Goal: Information Seeking & Learning: Understand process/instructions

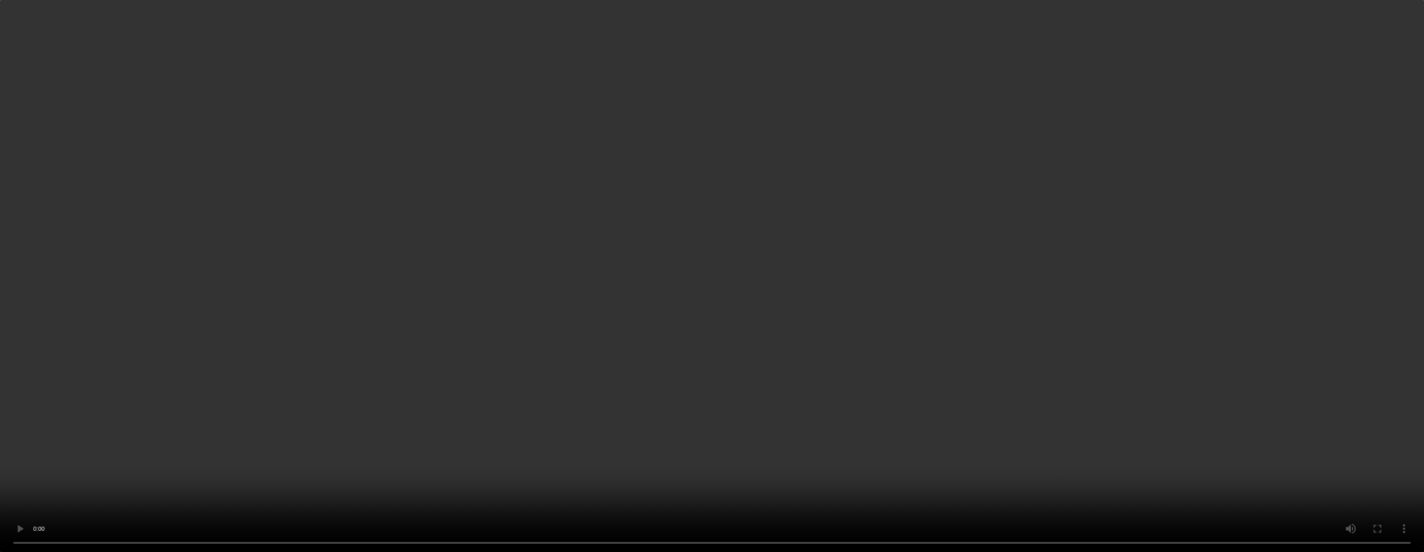
scroll to position [1508, 0]
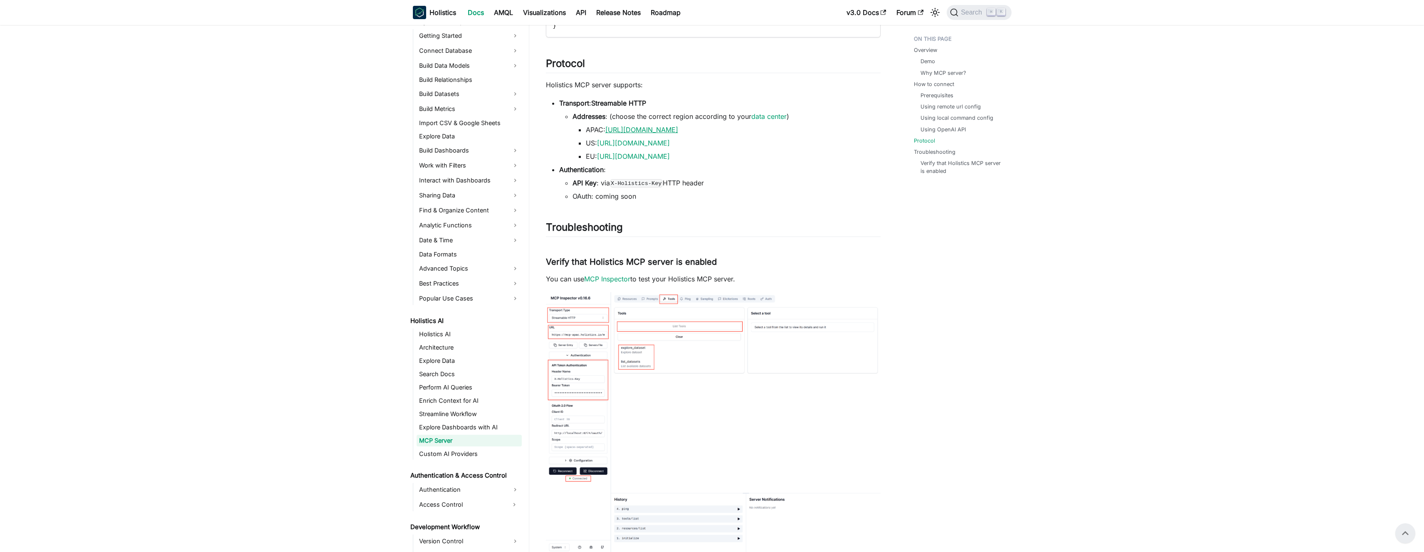
drag, startPoint x: 723, startPoint y: 133, endPoint x: 607, endPoint y: 133, distance: 115.6
click at [607, 133] on li "APAC: [URL][DOMAIN_NAME]" at bounding box center [733, 130] width 295 height 10
copy link "[URL][DOMAIN_NAME]"
click at [625, 132] on link "[URL][DOMAIN_NAME]" at bounding box center [641, 130] width 73 height 8
copy link "[URL][DOMAIN_NAME]"
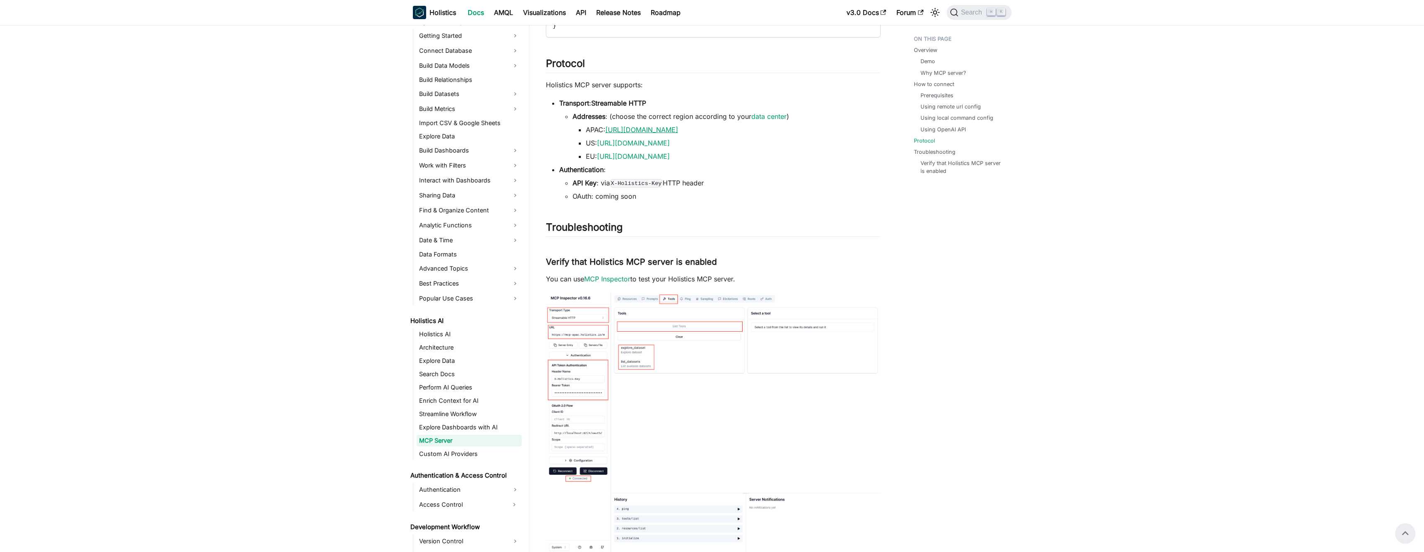
click at [611, 132] on link "[URL][DOMAIN_NAME]" at bounding box center [641, 130] width 73 height 8
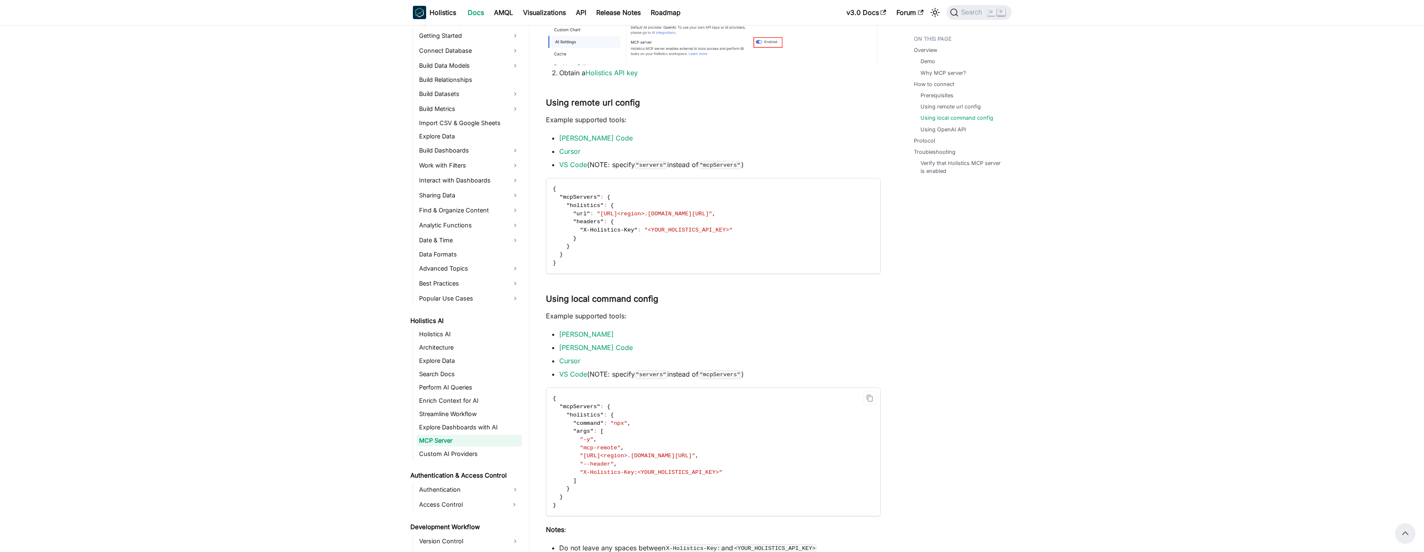
scroll to position [654, 0]
drag, startPoint x: 675, startPoint y: 214, endPoint x: 726, endPoint y: 215, distance: 51.2
click at [712, 215] on span ""[URL]<region>.[DOMAIN_NAME][URL]"" at bounding box center [654, 215] width 115 height 6
copy span "[DOMAIN_NAME][URL]"
drag, startPoint x: 571, startPoint y: 222, endPoint x: 578, endPoint y: 224, distance: 6.8
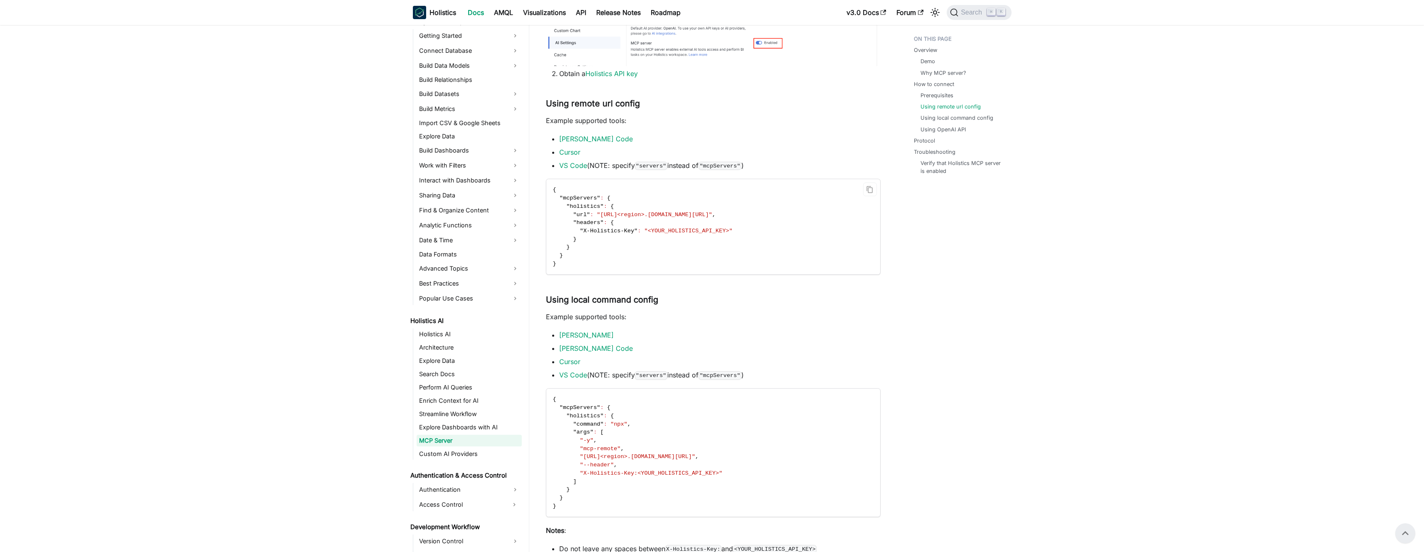
click at [578, 224] on span ""headers" : {" at bounding box center [583, 223] width 61 height 6
drag, startPoint x: 572, startPoint y: 222, endPoint x: 620, endPoint y: 222, distance: 48.7
click at [620, 222] on code "{ "mcpServers" : { "holistics" : { "url" : "[URL]<region>.[DOMAIN_NAME][URL]" ,…" at bounding box center [712, 226] width 333 height 95
copy span ""headers" : {"
drag, startPoint x: 581, startPoint y: 232, endPoint x: 740, endPoint y: 230, distance: 159.3
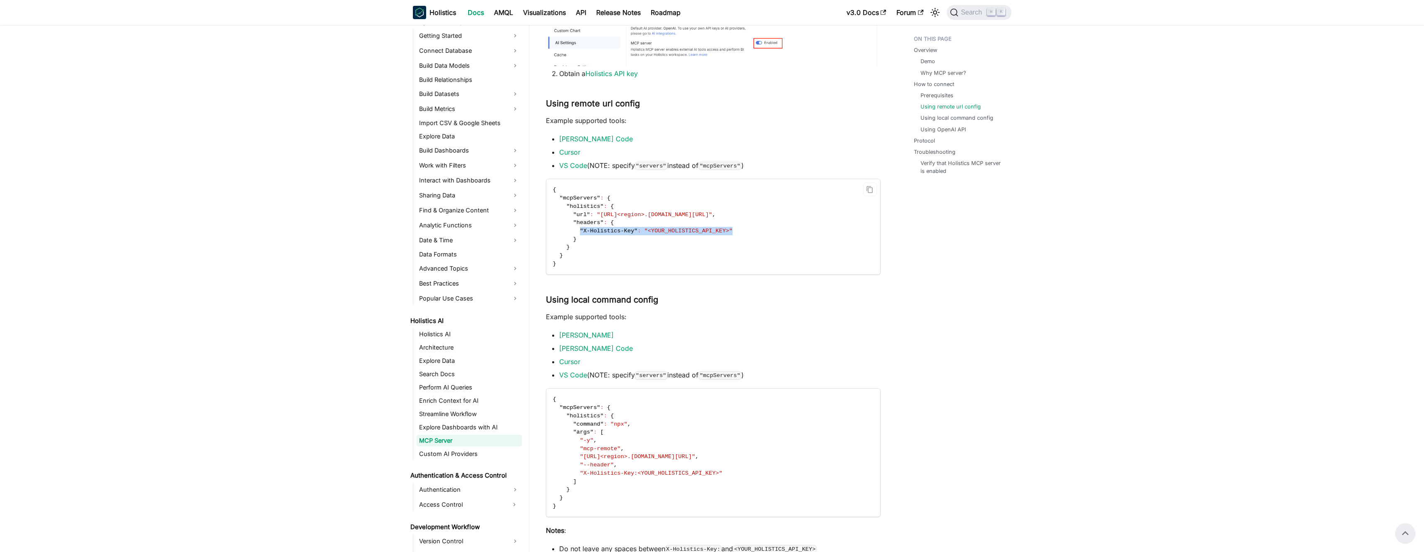
click at [740, 230] on code "{ "mcpServers" : { "holistics" : { "url" : "[URL]<region>.[DOMAIN_NAME][URL]" ,…" at bounding box center [712, 226] width 333 height 95
copy span ""X-Holistics-Key" : "<YOUR_HOLISTICS_API_KEY>""
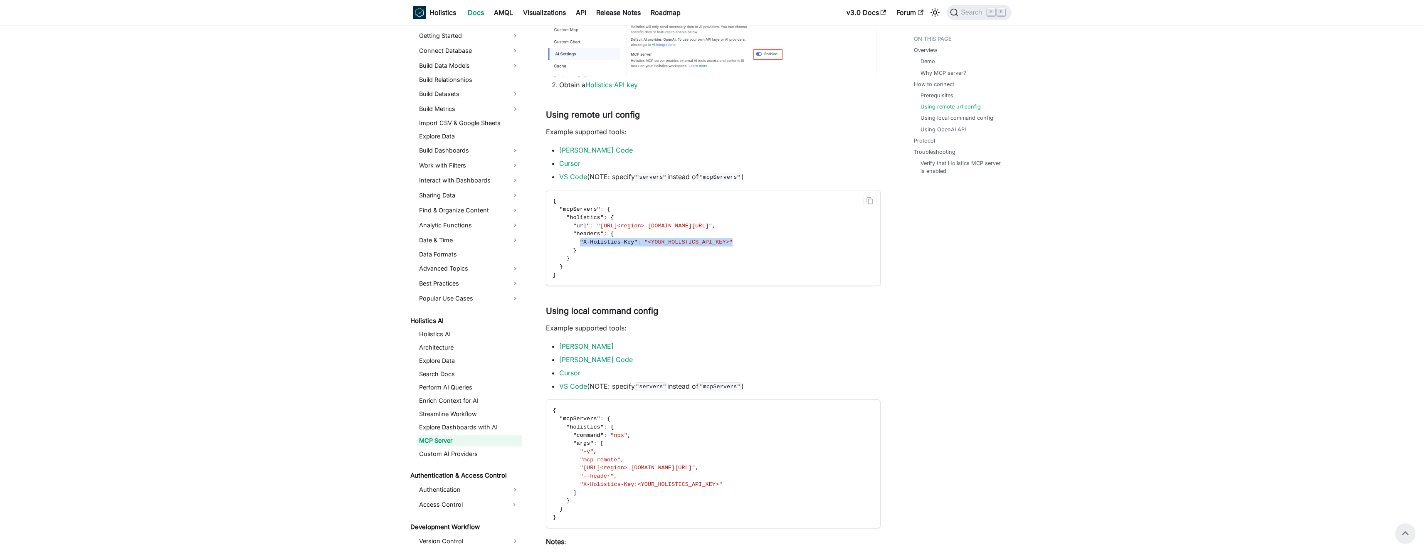
scroll to position [637, 0]
click at [572, 232] on span at bounding box center [563, 231] width 20 height 6
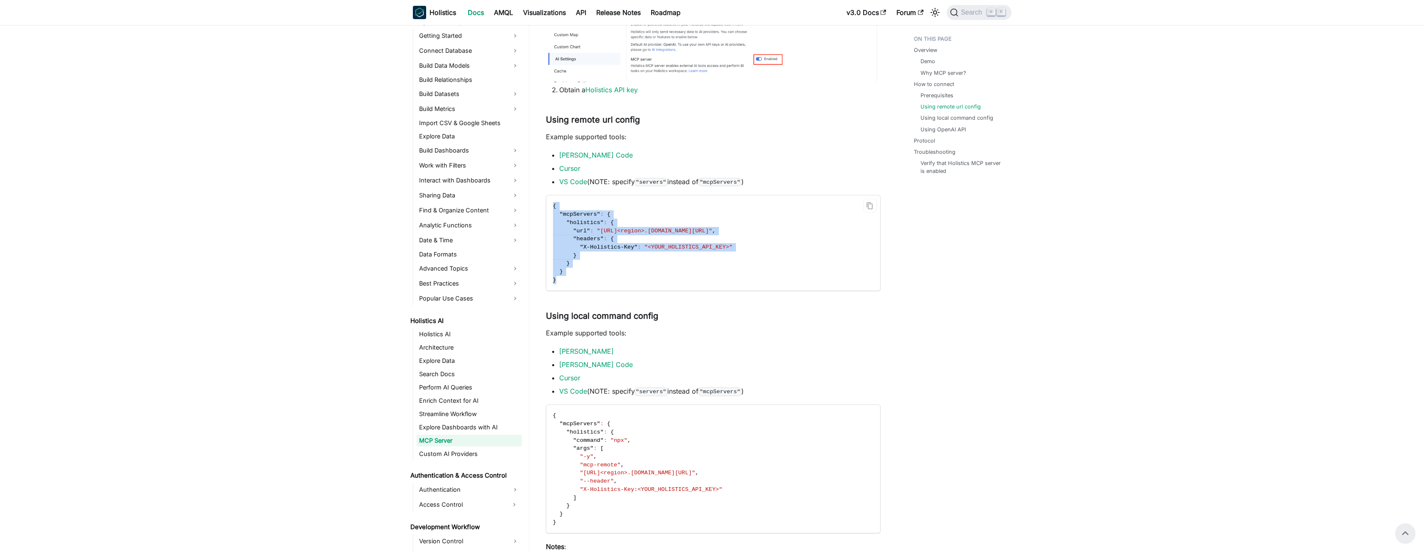
drag, startPoint x: 553, startPoint y: 202, endPoint x: 602, endPoint y: 277, distance: 89.6
click at [602, 277] on code "{ "mcpServers" : { "holistics" : { "url" : "[URL]<region>.[DOMAIN_NAME][URL]" ,…" at bounding box center [712, 242] width 333 height 95
copy code "{ "mcpServers" : { "holistics" : { "url" : "[URL]<region>.[DOMAIN_NAME][URL]" ,…"
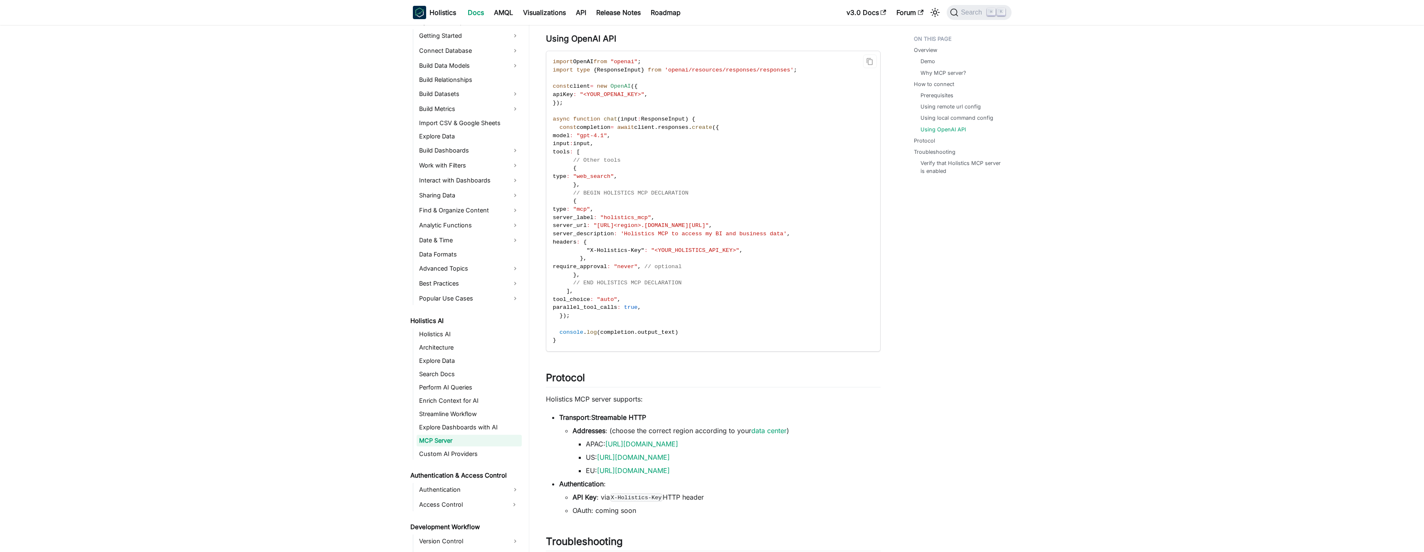
scroll to position [1299, 0]
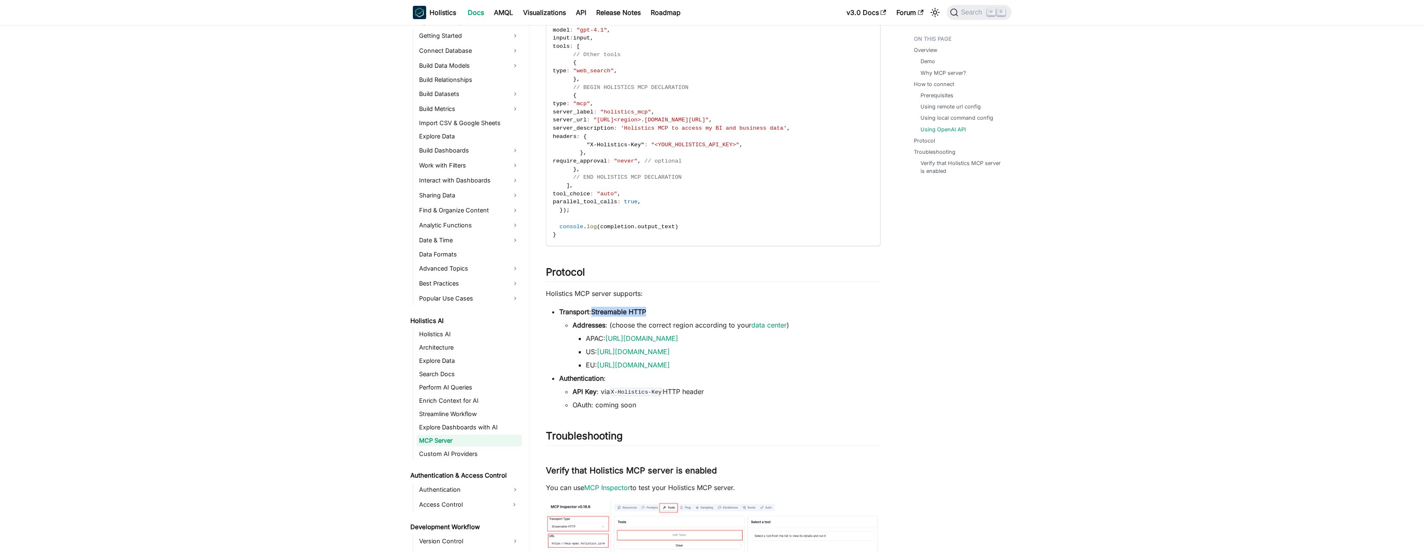
drag, startPoint x: 593, startPoint y: 309, endPoint x: 647, endPoint y: 311, distance: 54.5
click at [646, 311] on strong "Streamable HTTP" at bounding box center [618, 312] width 55 height 8
copy strong "Streamable HTTP"
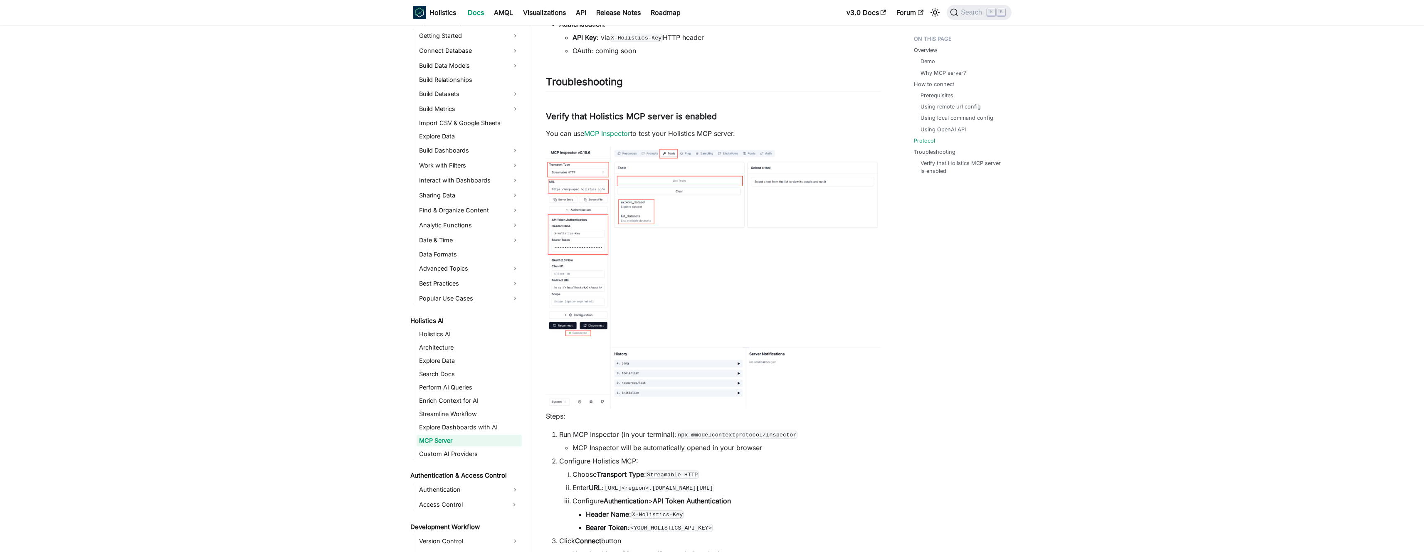
scroll to position [1703, 0]
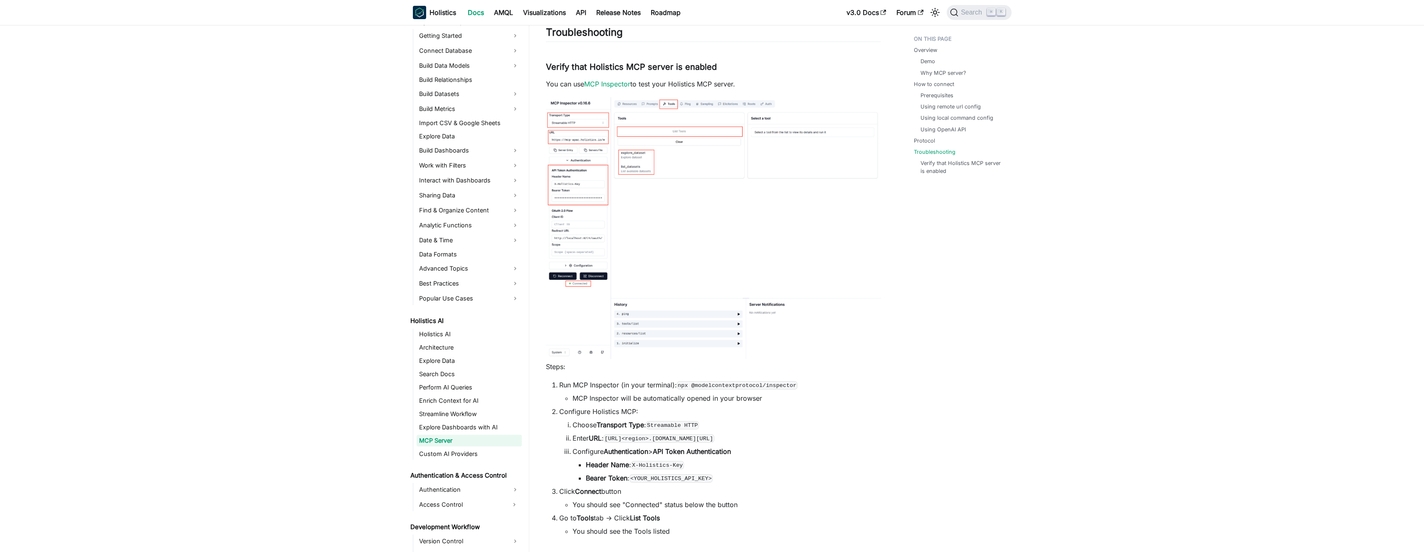
click at [623, 148] on img at bounding box center [713, 228] width 335 height 262
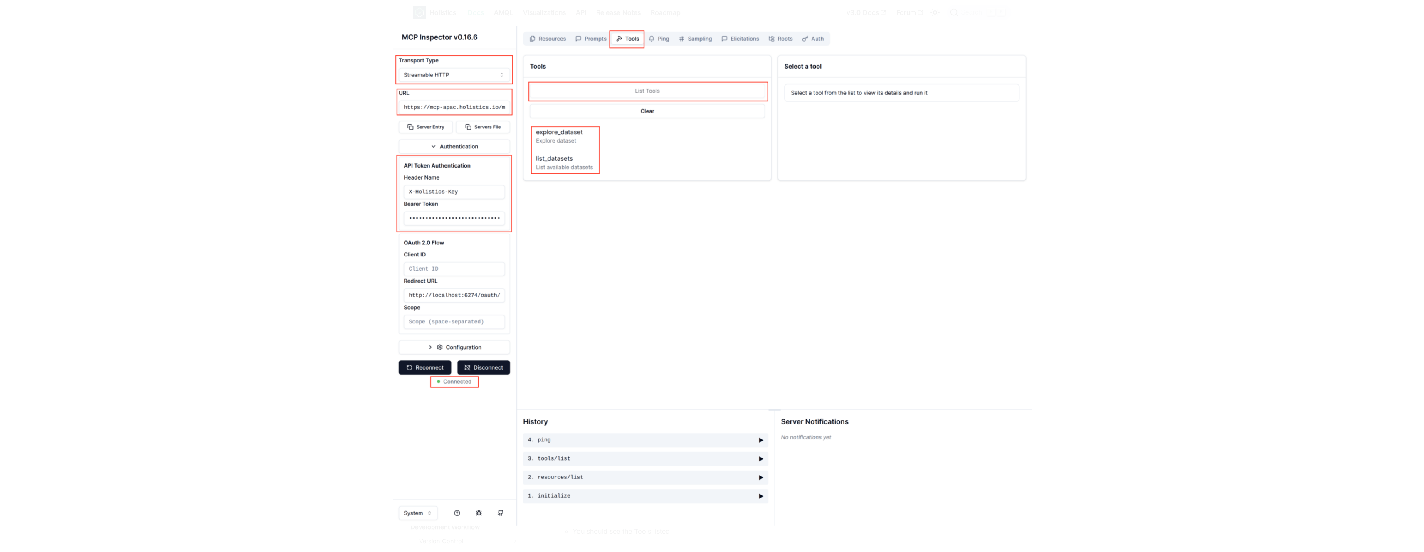
click at [622, 147] on img at bounding box center [712, 276] width 639 height 500
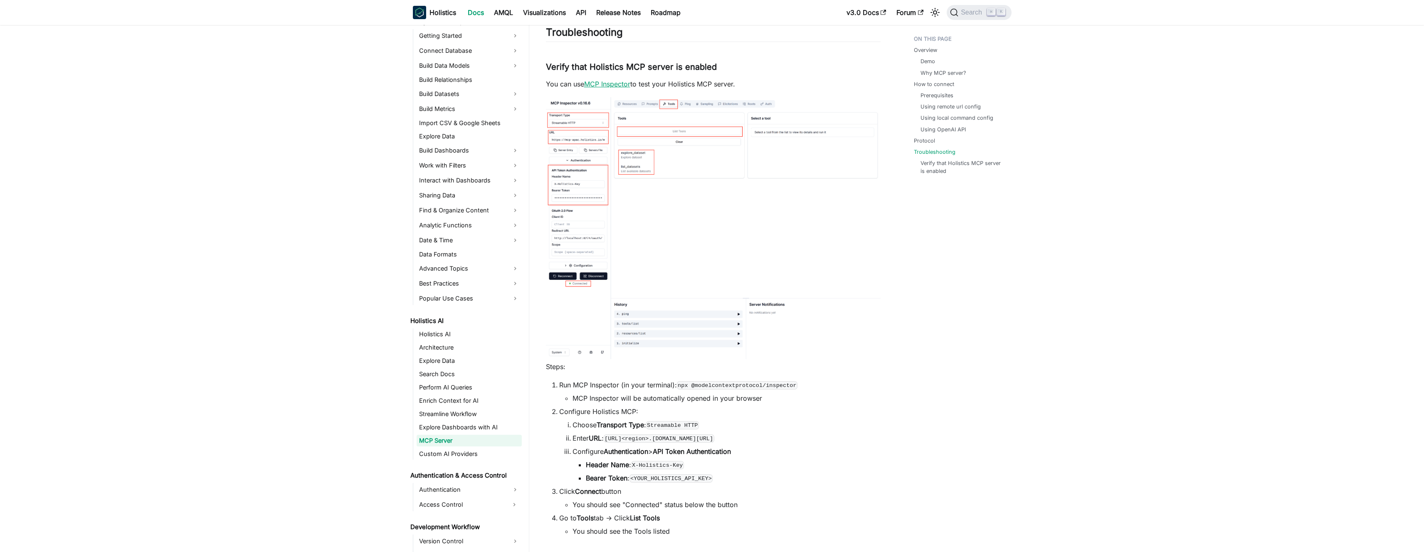
click at [622, 85] on link "MCP Inspector" at bounding box center [607, 84] width 46 height 8
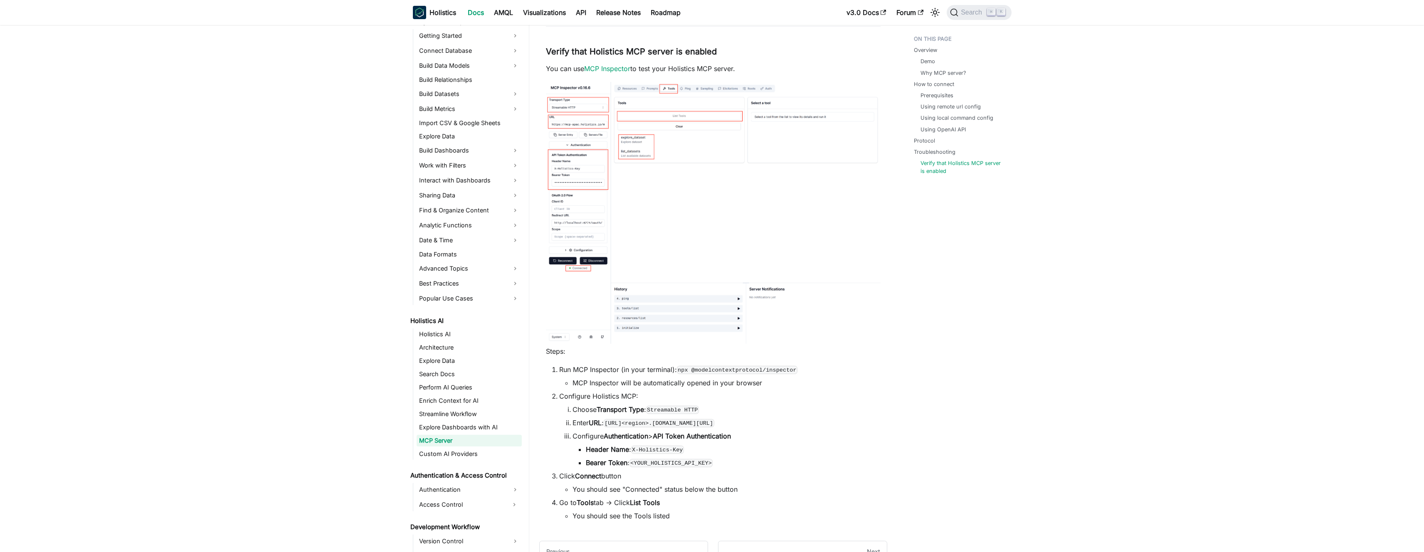
scroll to position [1780, 0]
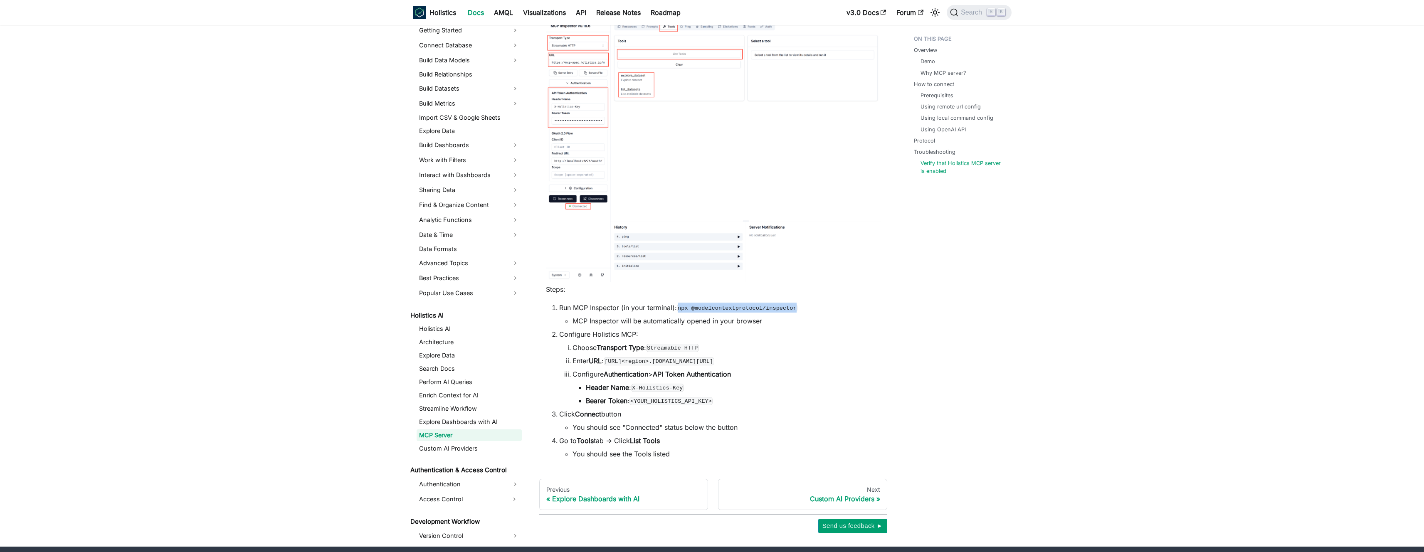
drag, startPoint x: 679, startPoint y: 309, endPoint x: 798, endPoint y: 311, distance: 119.3
click at [798, 311] on code "npx @modelcontextprotocol/inspector" at bounding box center [737, 308] width 121 height 8
copy code "npx @modelcontextprotocol/inspector"
click at [646, 385] on code "X-Holistics-Key" at bounding box center [657, 388] width 53 height 8
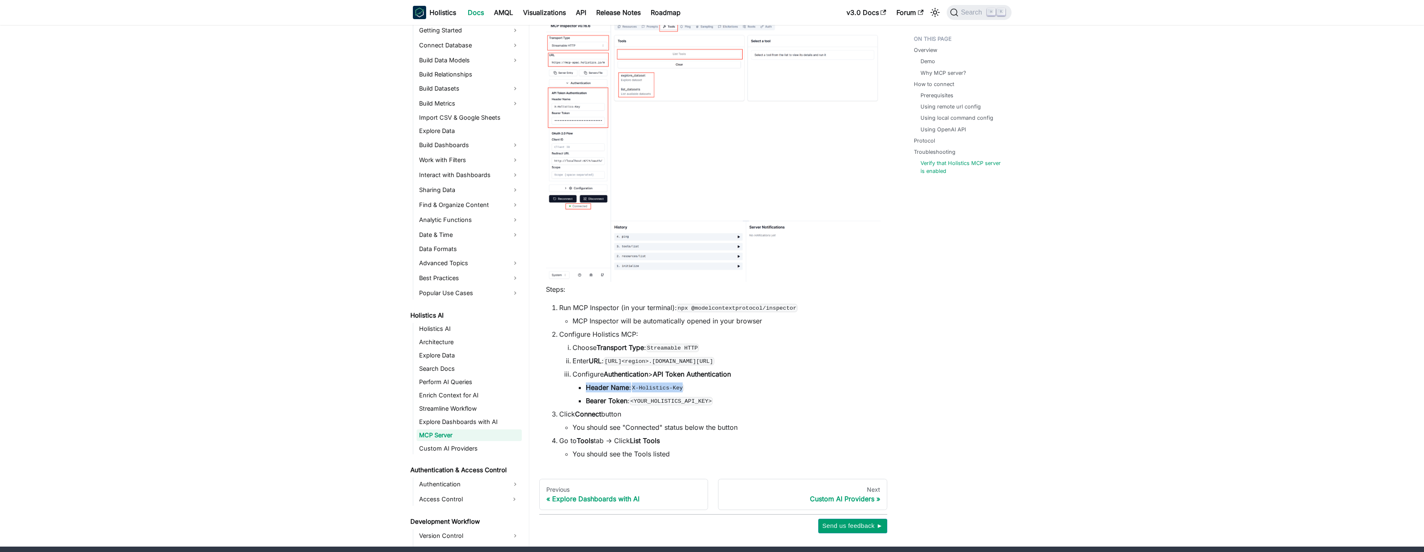
click at [646, 385] on code "X-Holistics-Key" at bounding box center [657, 388] width 53 height 8
copy ul "Header Name : X-Holistics-Key"
click at [643, 384] on code "X-Holistics-Key" at bounding box center [657, 388] width 53 height 8
click at [632, 387] on li "Header Name : X-Holistics-Key" at bounding box center [733, 388] width 295 height 10
drag, startPoint x: 634, startPoint y: 388, endPoint x: 687, endPoint y: 386, distance: 53.3
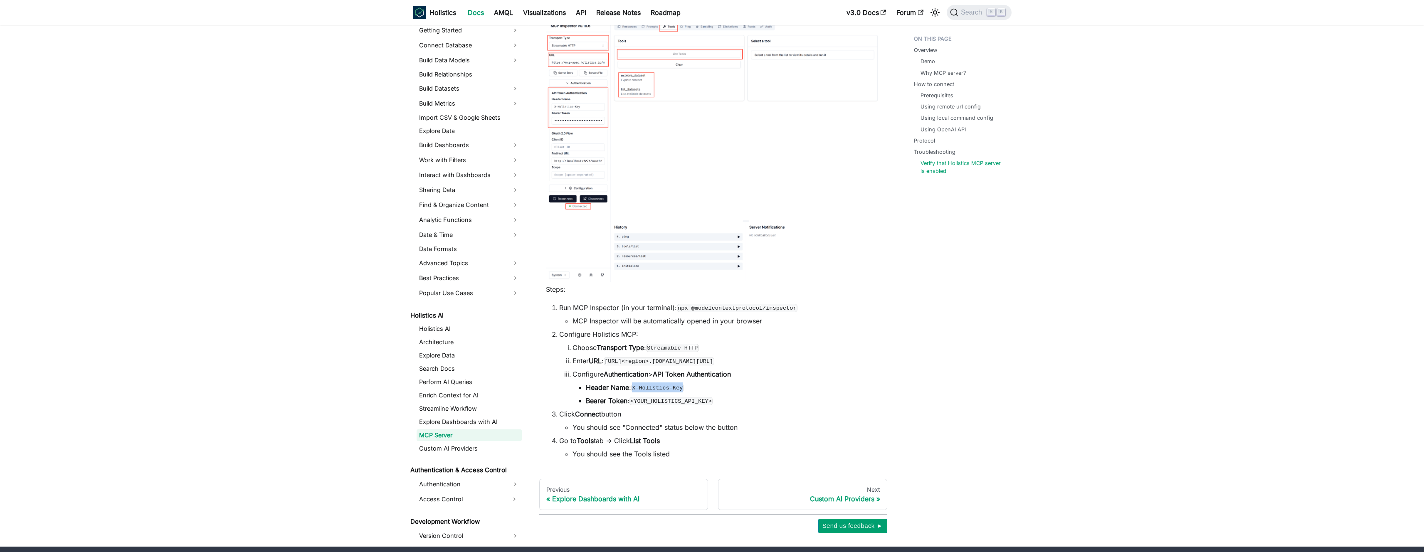
click at [687, 386] on li "Header Name : X-Holistics-Key" at bounding box center [733, 388] width 295 height 10
copy code "X-Holistics-Key"
click at [613, 136] on img at bounding box center [713, 151] width 335 height 262
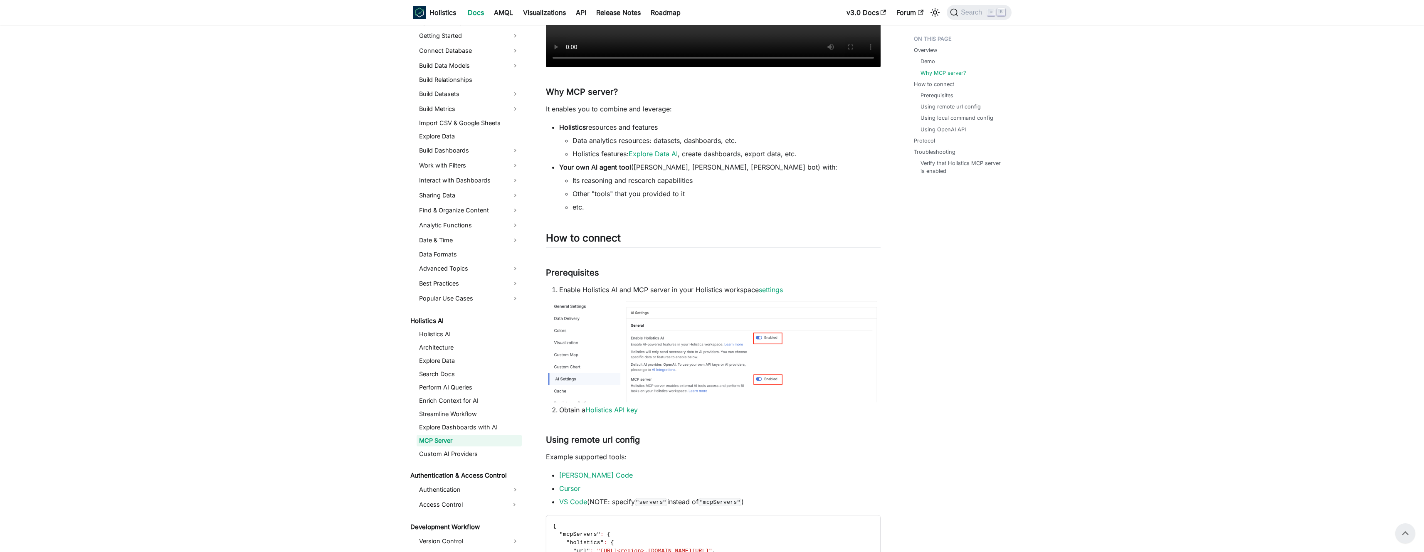
scroll to position [130, 0]
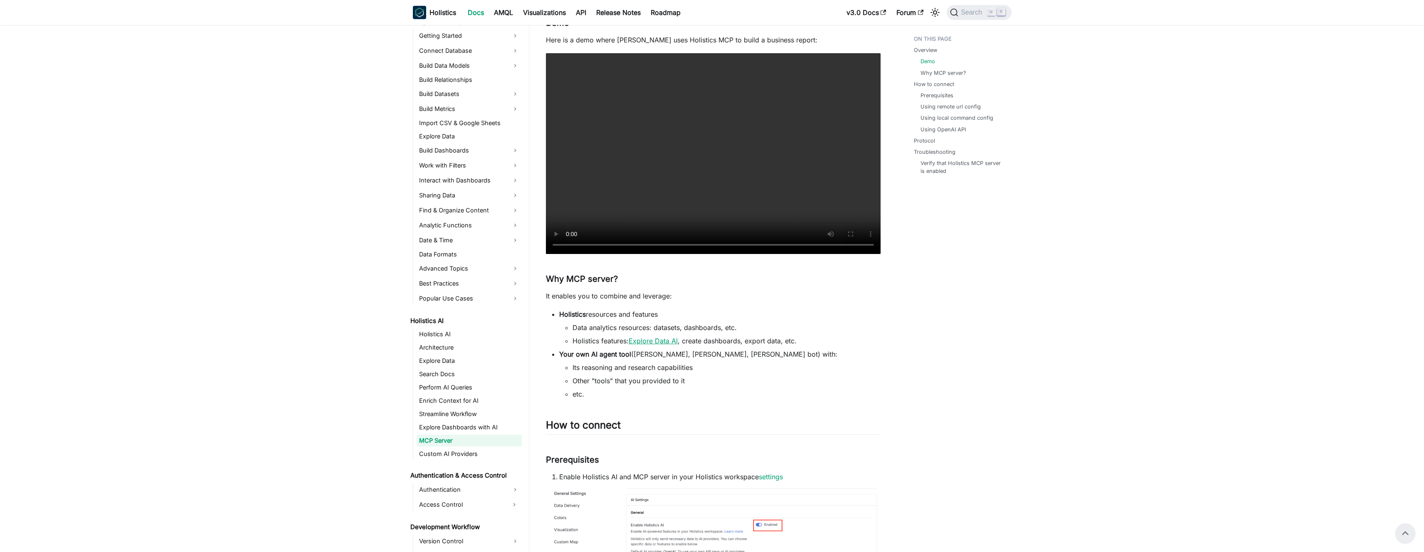
click at [663, 341] on link "Explore Data AI" at bounding box center [653, 341] width 49 height 8
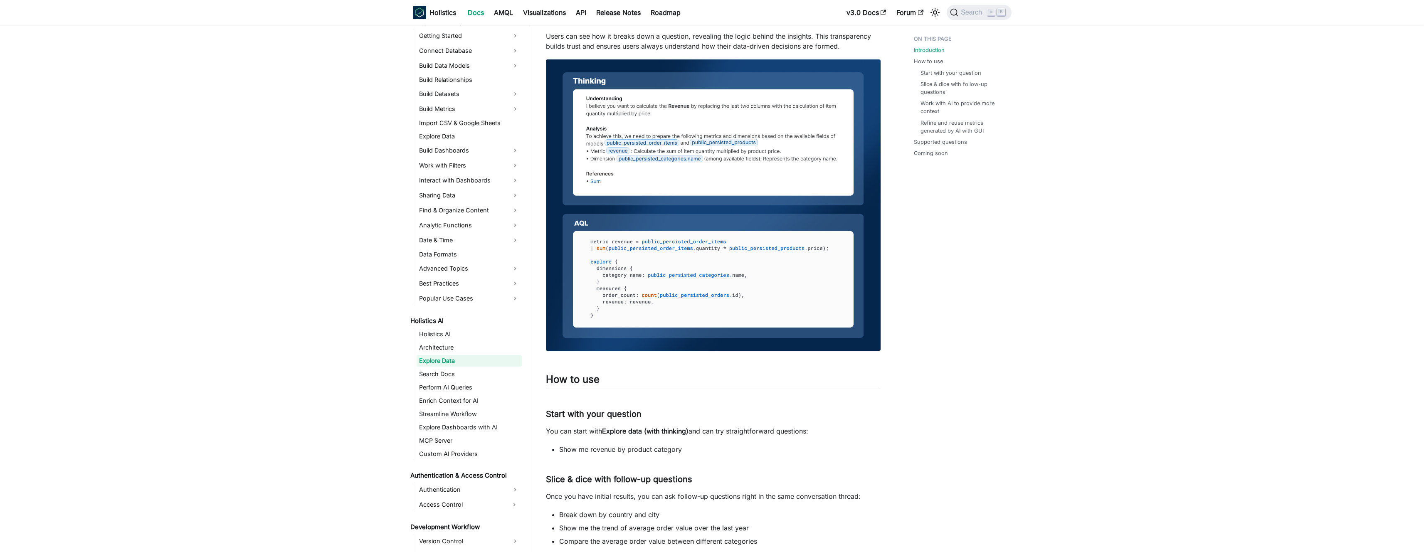
scroll to position [483, 0]
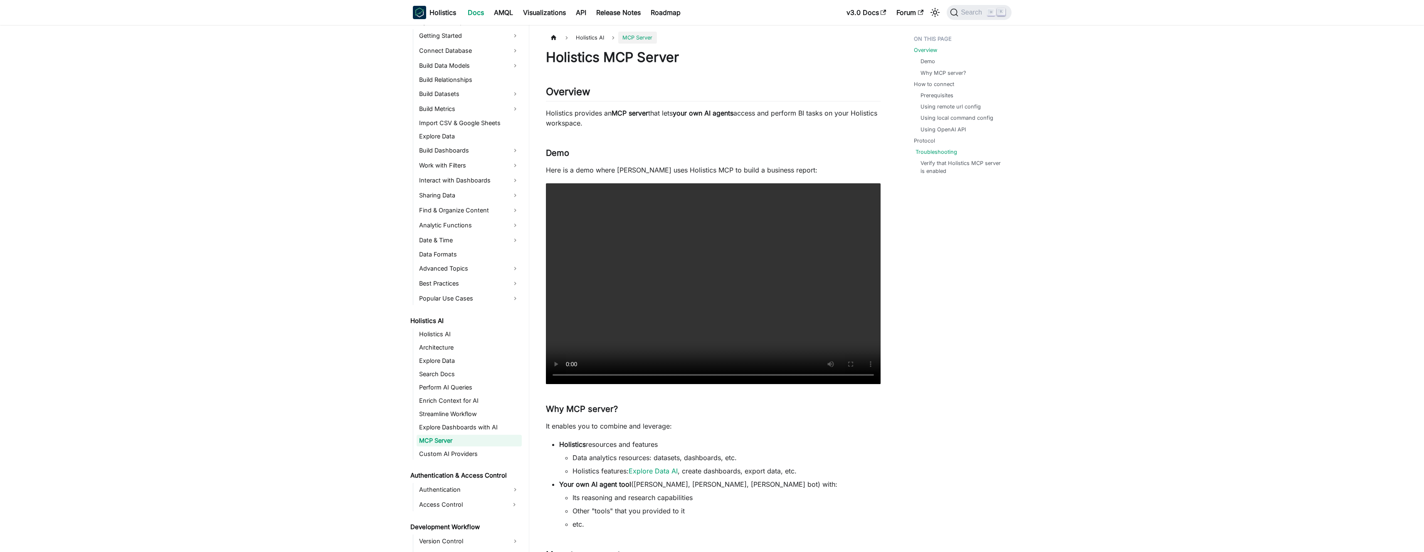
click at [944, 154] on link "Troubleshooting" at bounding box center [937, 152] width 42 height 8
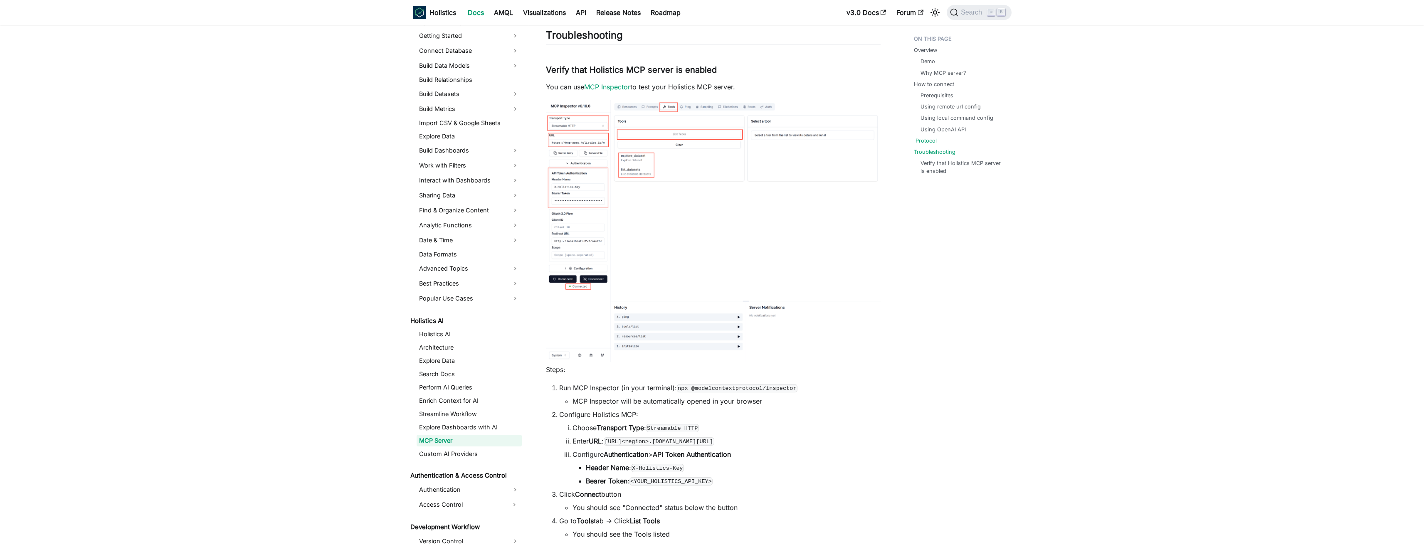
click at [933, 141] on link "Protocol" at bounding box center [926, 141] width 21 height 8
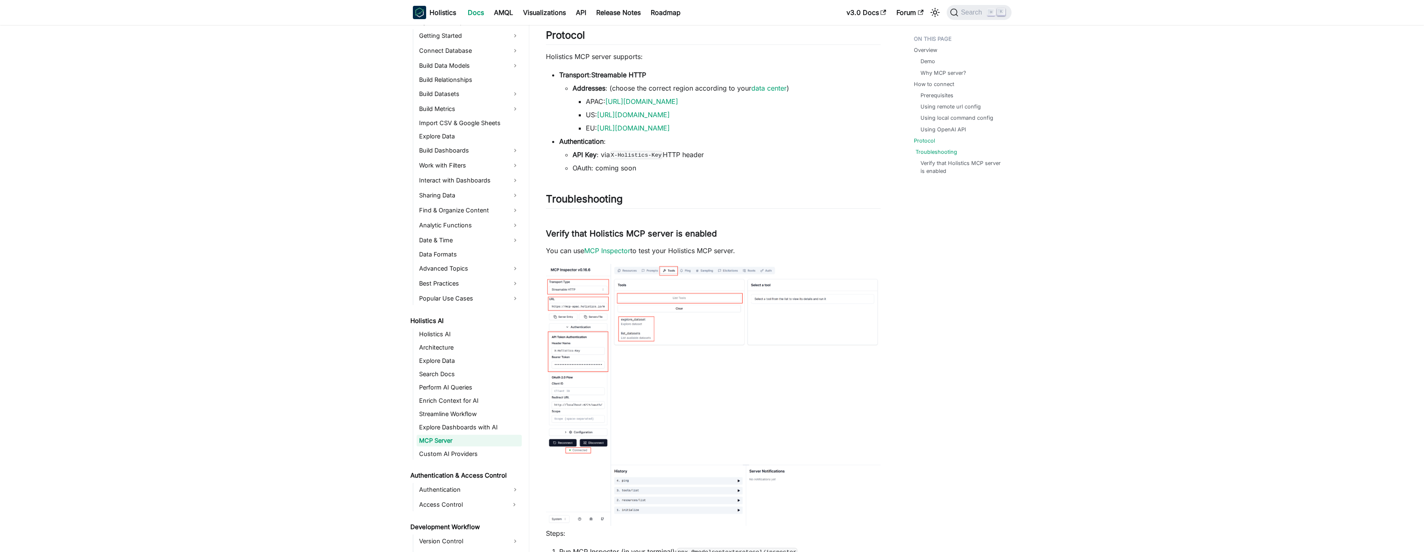
click at [935, 156] on link "Troubleshooting" at bounding box center [937, 152] width 42 height 8
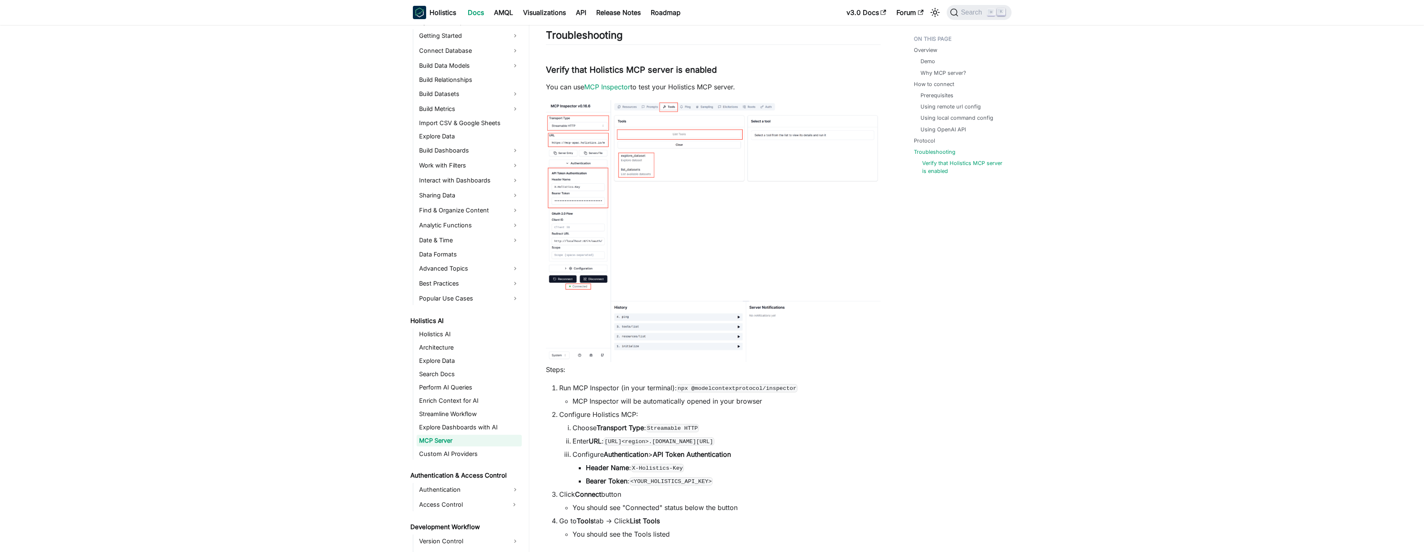
click at [939, 167] on link "Verify that Holistics MCP server is enabled" at bounding box center [963, 167] width 83 height 16
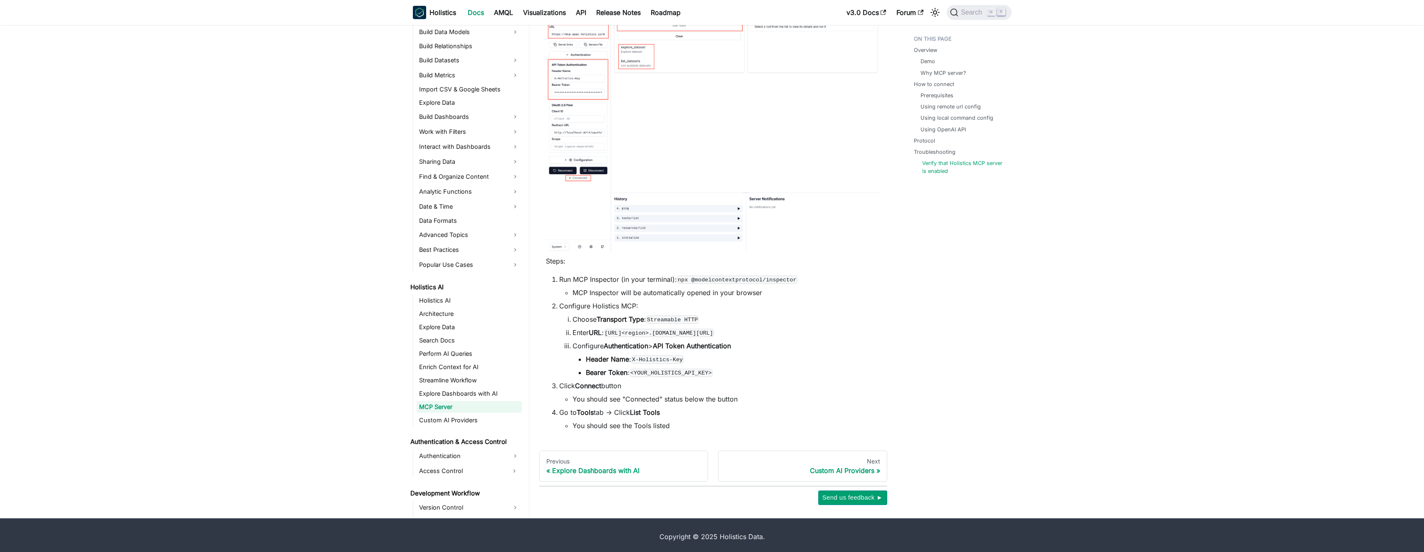
click at [948, 169] on link "Verify that Holistics MCP server is enabled" at bounding box center [963, 167] width 83 height 16
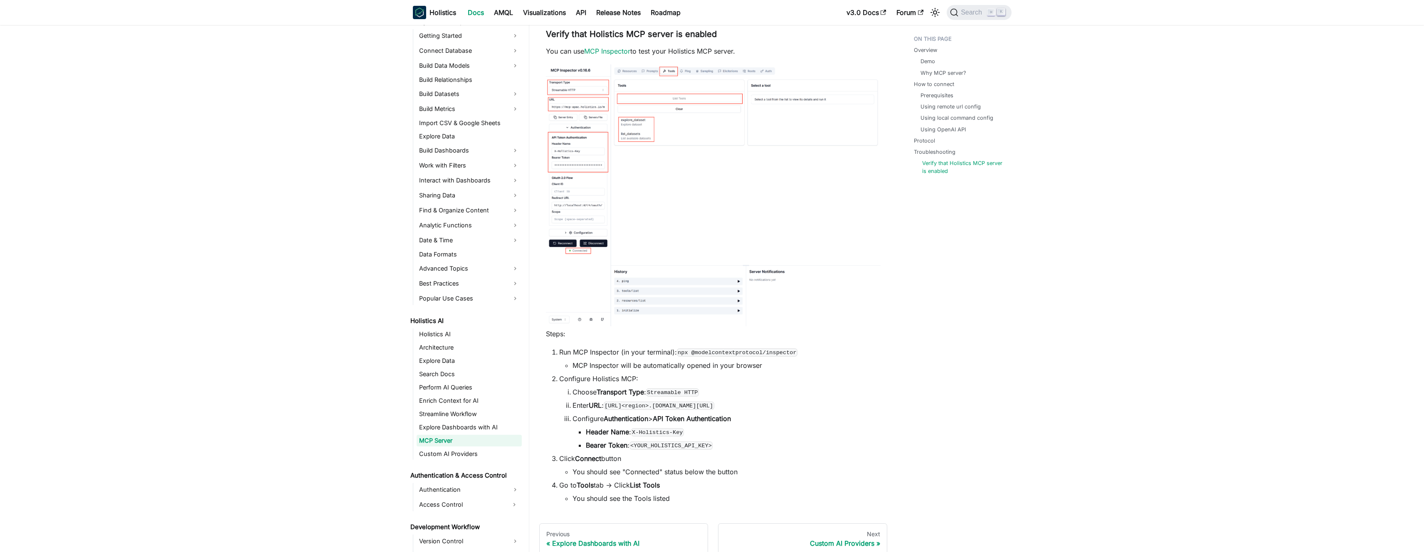
click at [944, 163] on link "Verify that Holistics MCP server is enabled" at bounding box center [963, 167] width 83 height 16
